Goal: Transaction & Acquisition: Purchase product/service

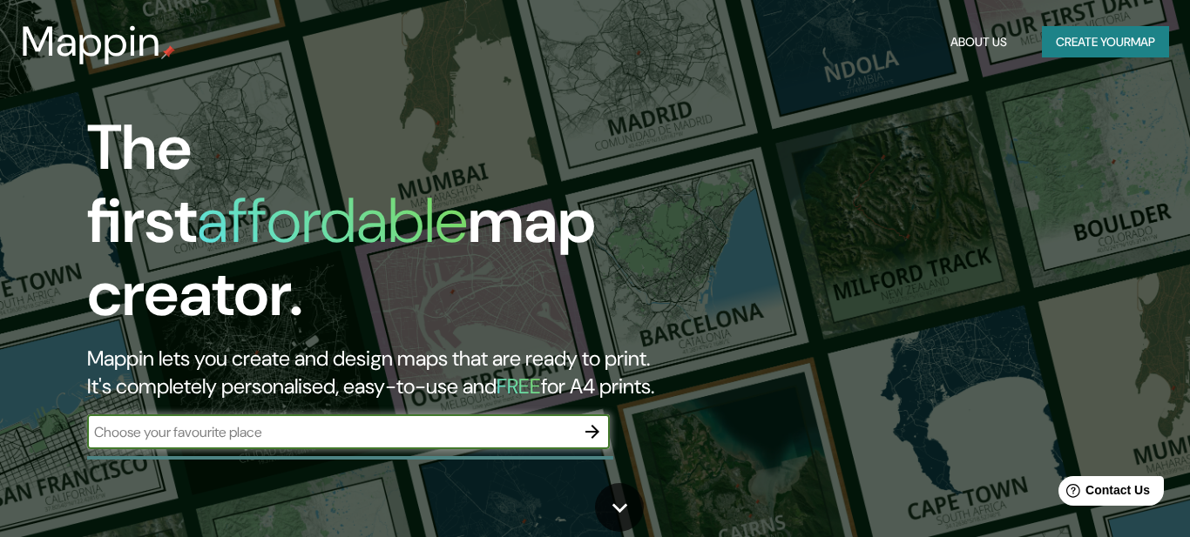
scroll to position [77, 0]
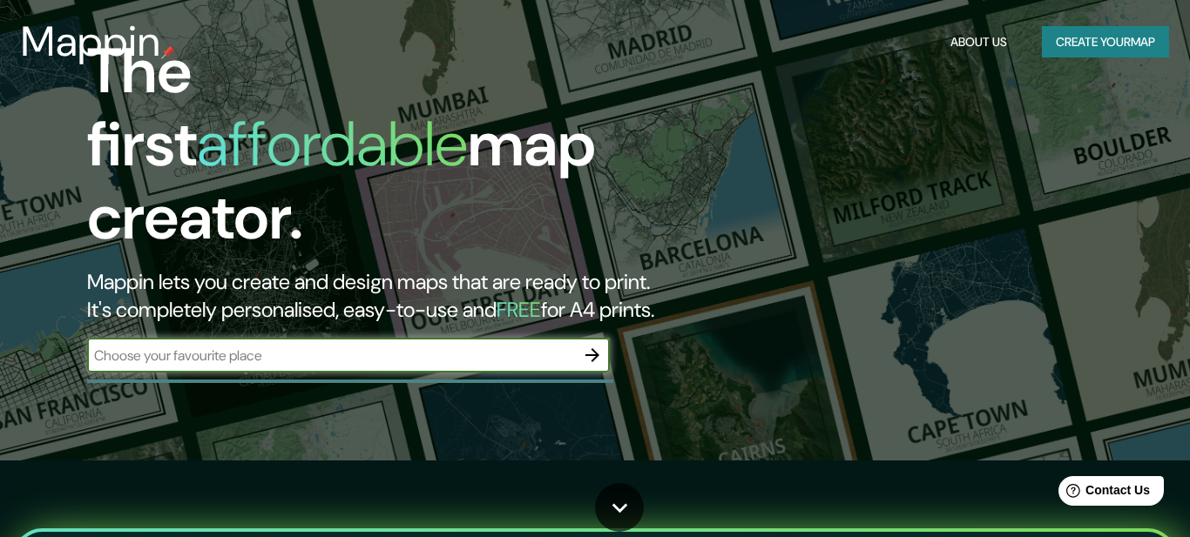
click at [343, 346] on input "text" at bounding box center [331, 356] width 488 height 20
type input "world"
click at [584, 345] on icon "button" at bounding box center [592, 355] width 21 height 21
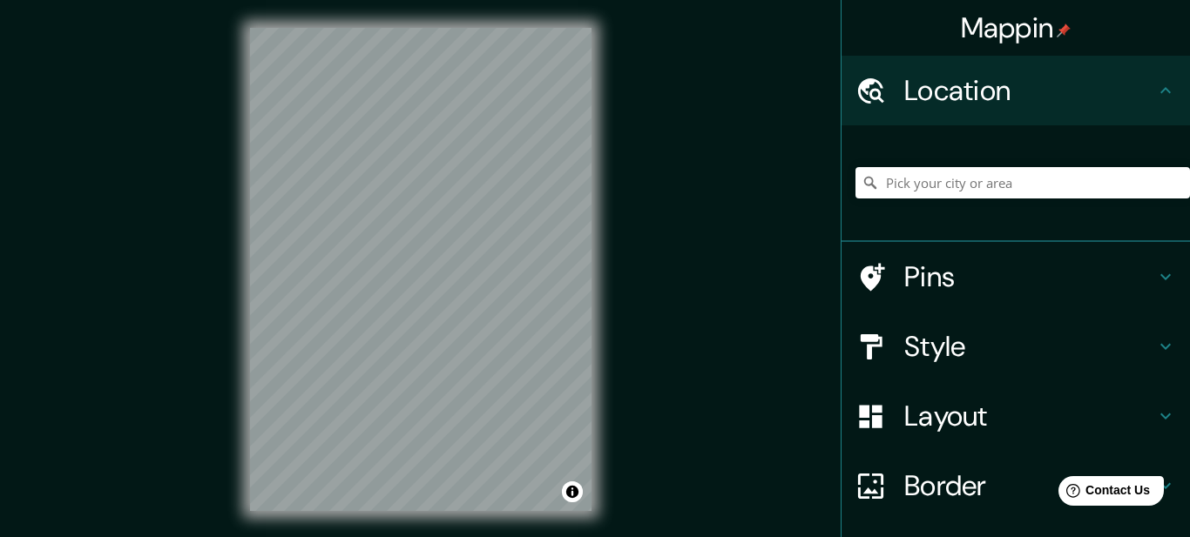
click at [1010, 282] on h4 "Pins" at bounding box center [1029, 277] width 251 height 35
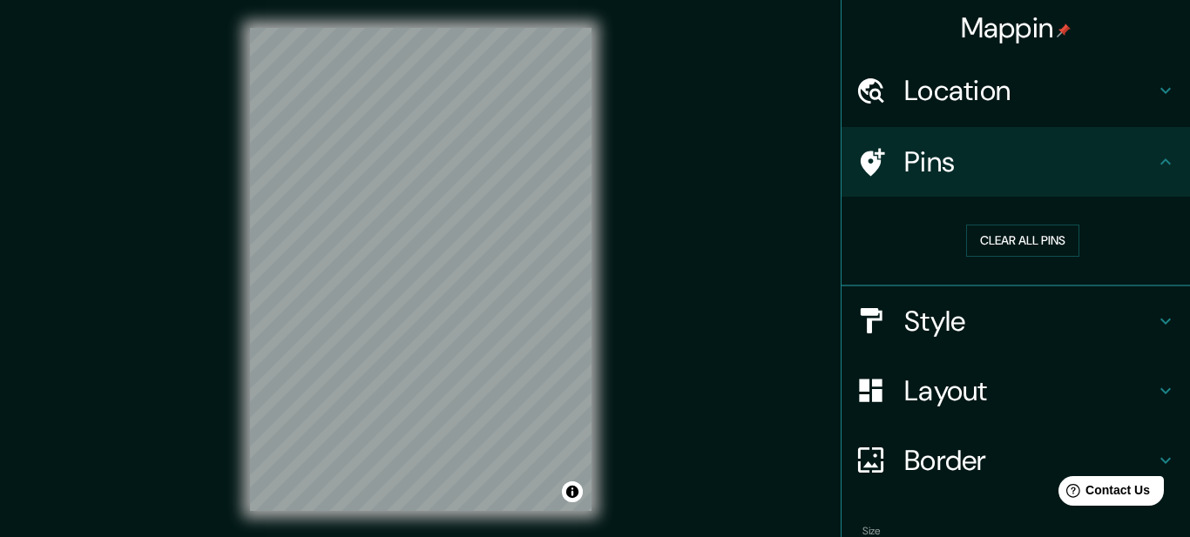
click at [1023, 94] on h4 "Location" at bounding box center [1029, 90] width 251 height 35
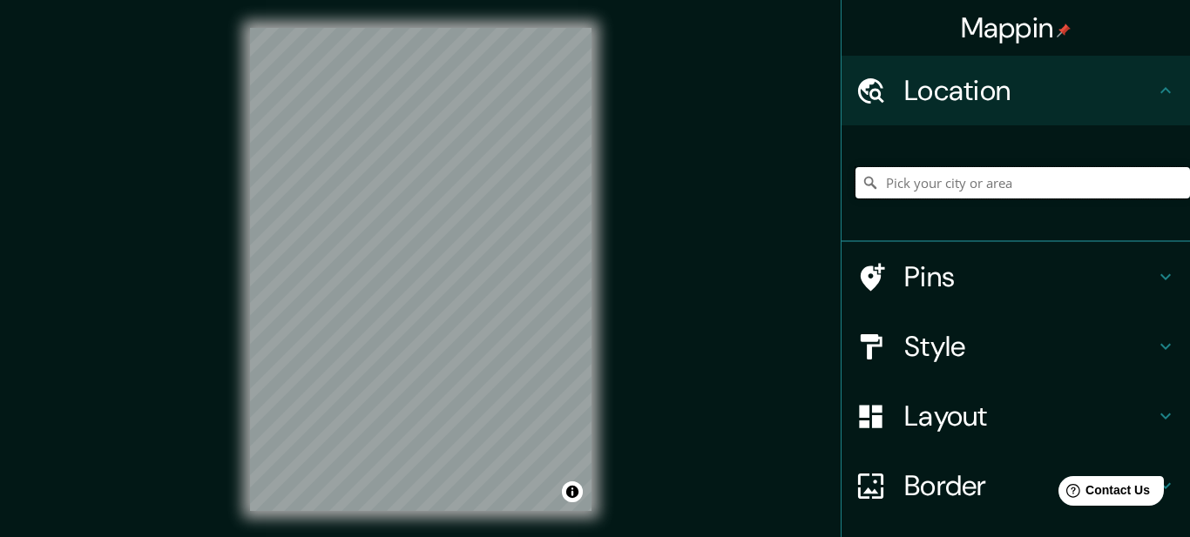
click at [1018, 187] on input "Pick your city or area" at bounding box center [1022, 182] width 334 height 31
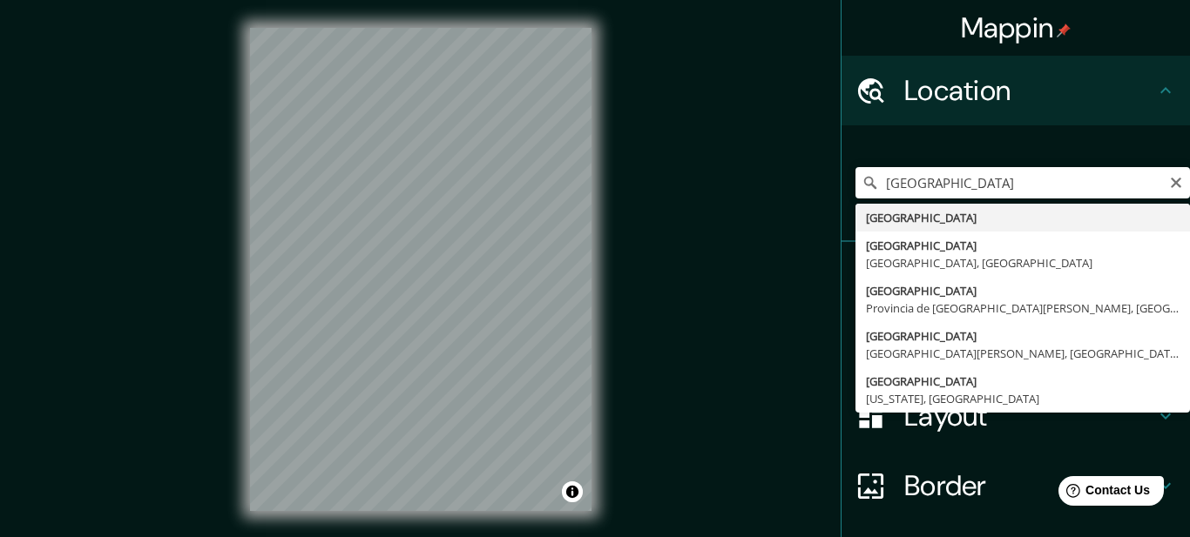
type input "[GEOGRAPHIC_DATA]"
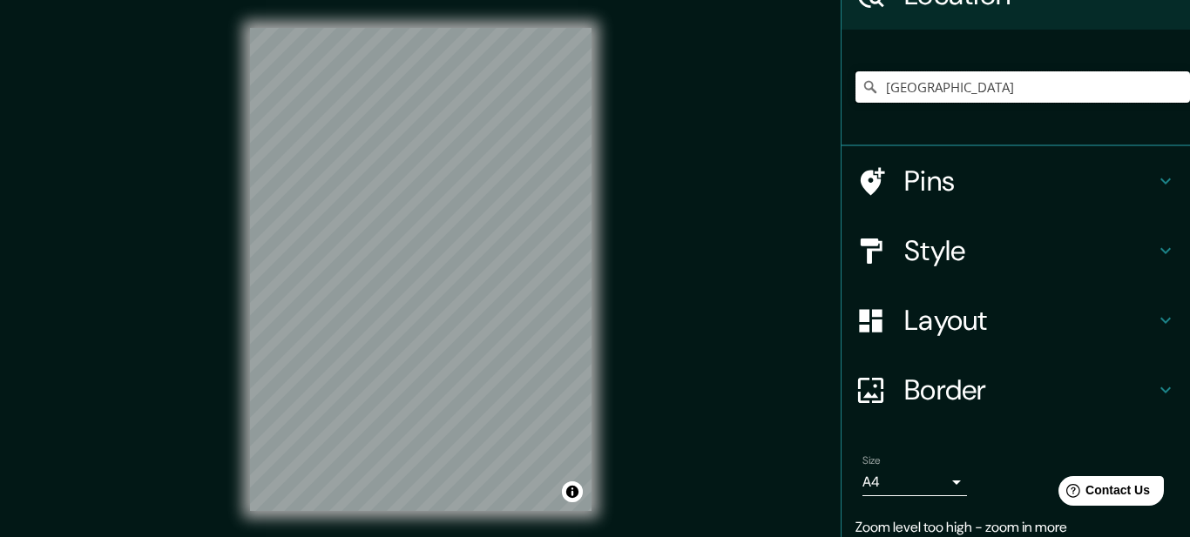
scroll to position [98, 0]
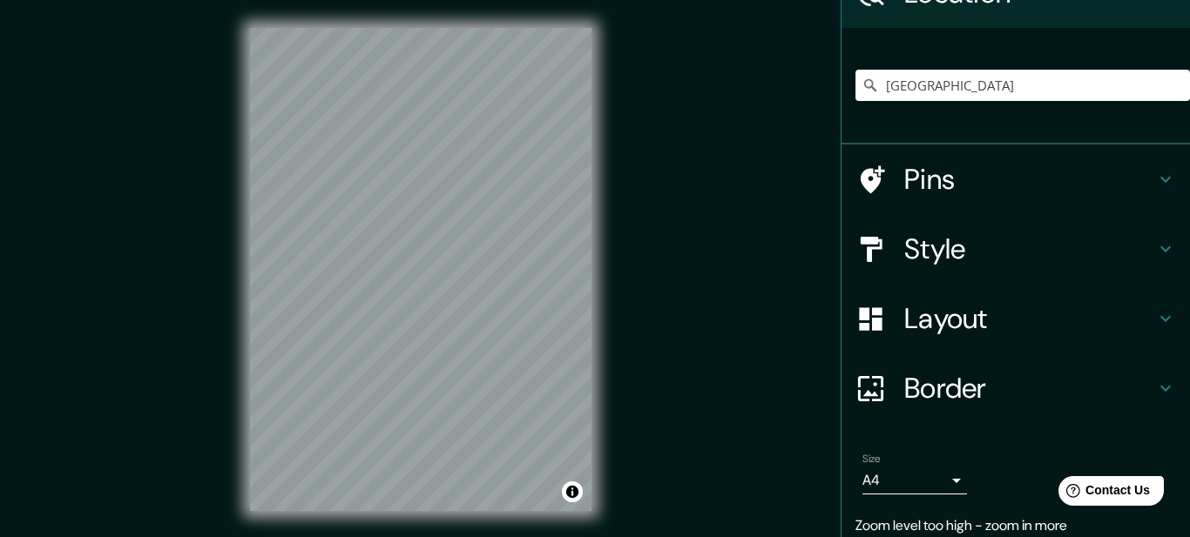
click at [1044, 401] on h4 "Border" at bounding box center [1029, 388] width 251 height 35
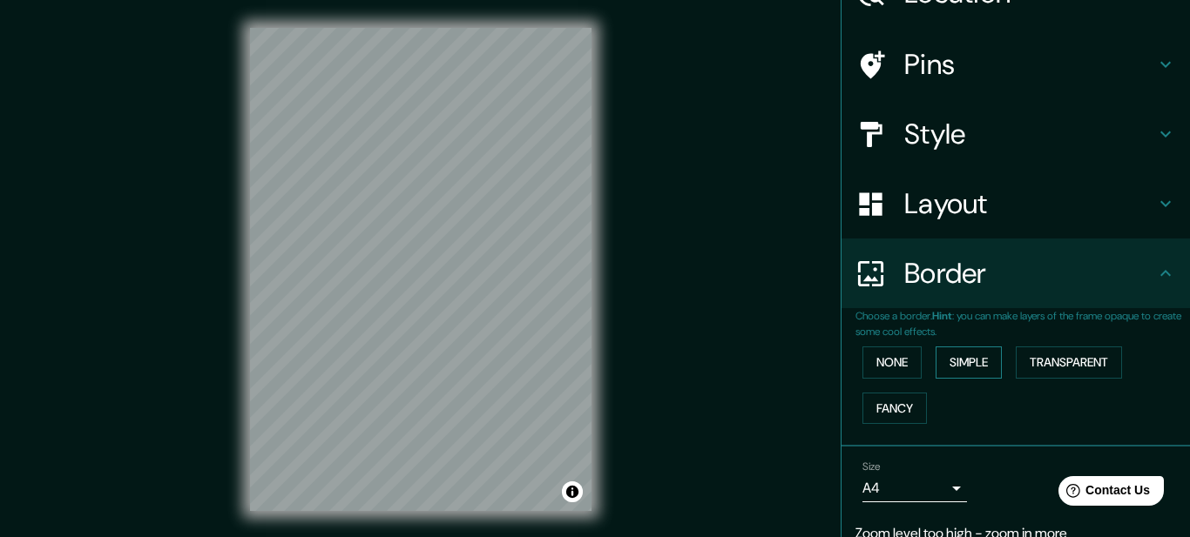
click at [972, 366] on button "Simple" at bounding box center [968, 363] width 66 height 32
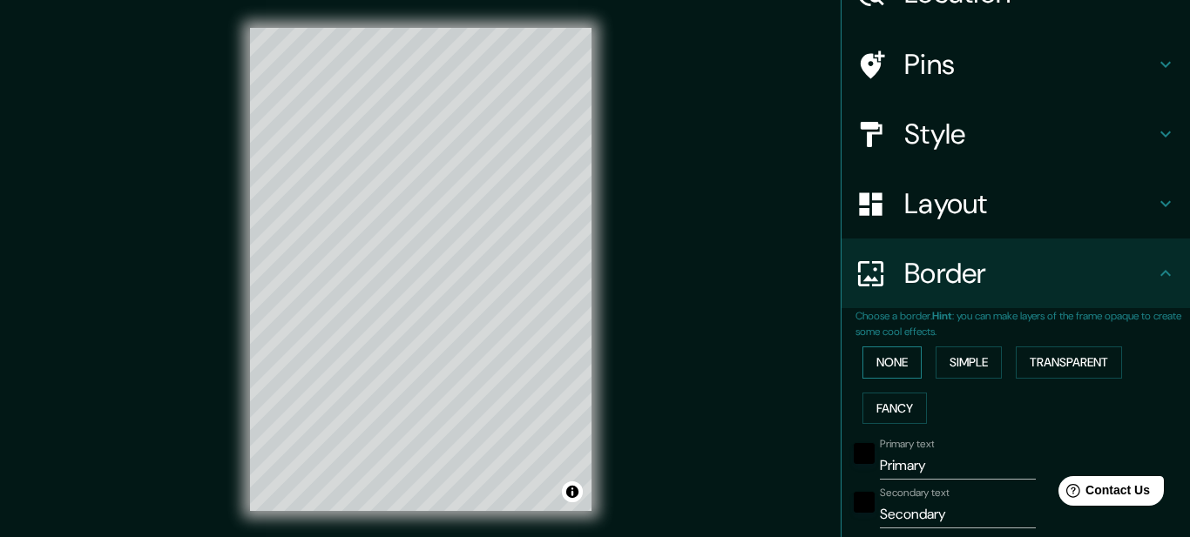
click at [905, 362] on button "None" at bounding box center [891, 363] width 59 height 32
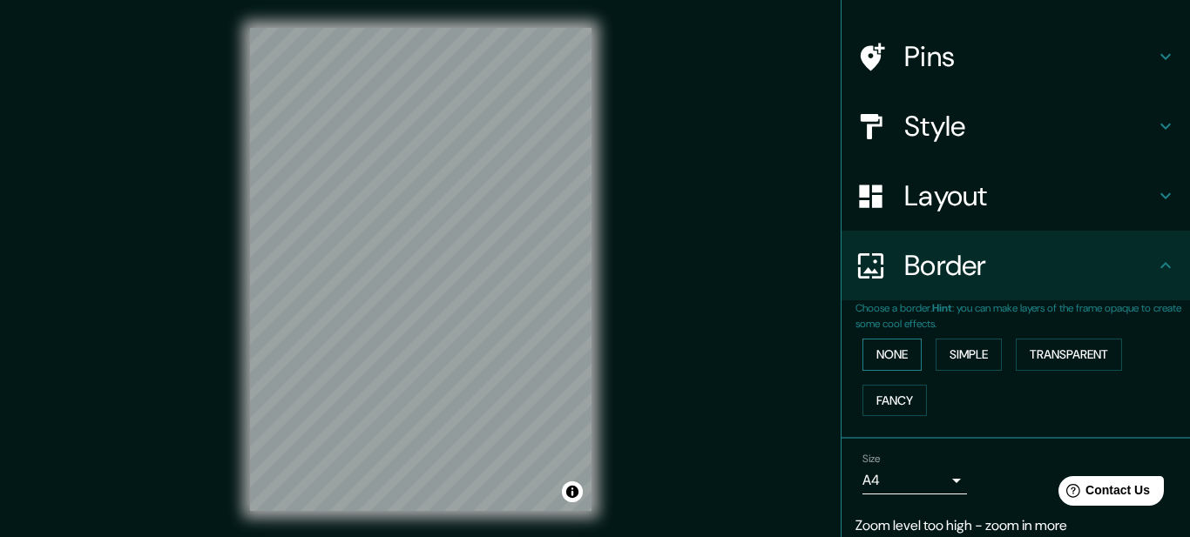
scroll to position [108, 0]
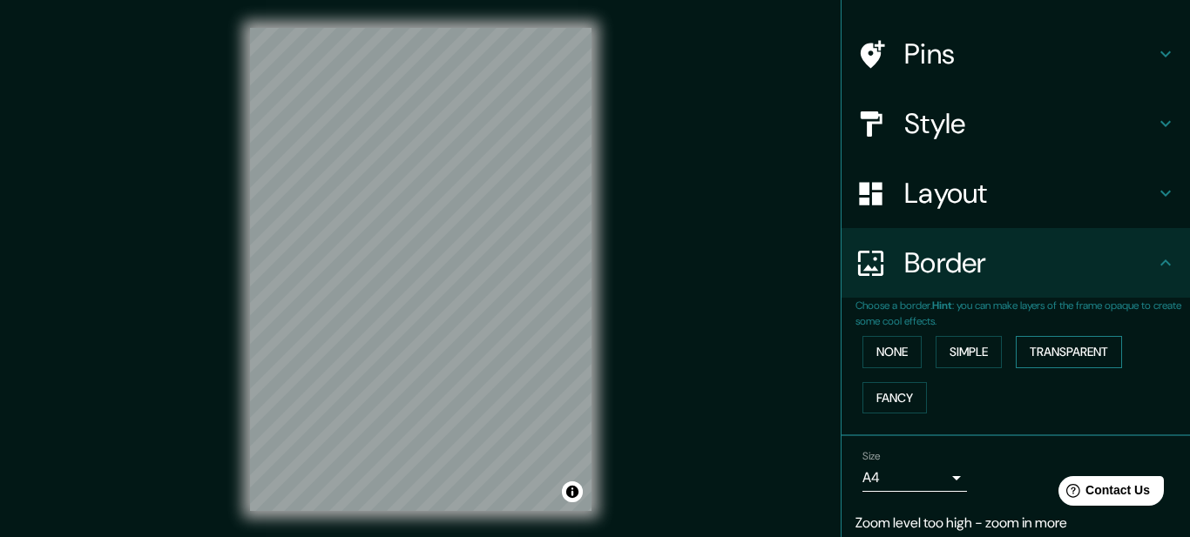
click at [1082, 346] on button "Transparent" at bounding box center [1069, 352] width 106 height 32
